Goal: Check status: Check status

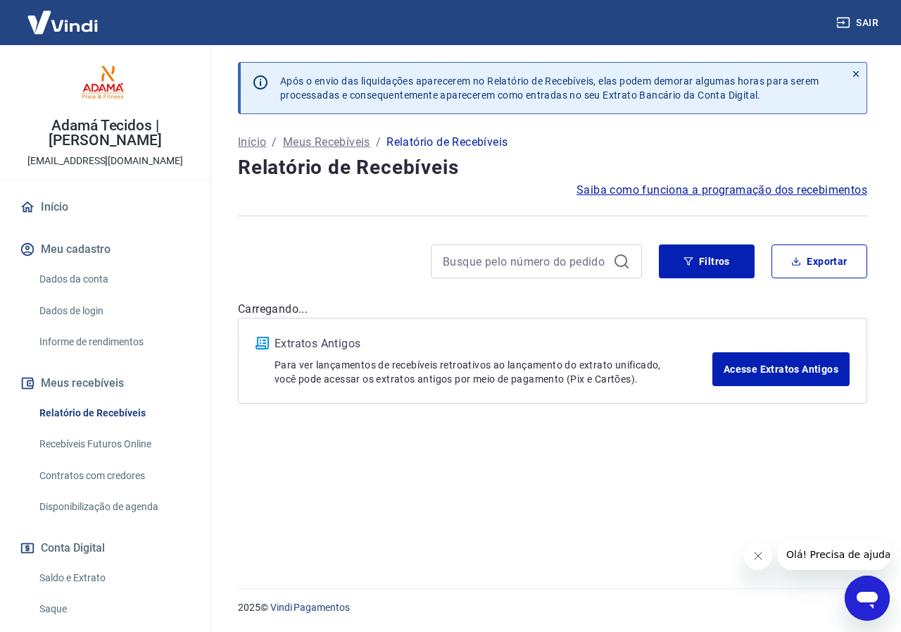
click at [103, 577] on link "Saldo e Extrato" at bounding box center [114, 577] width 160 height 29
